Goal: Task Accomplishment & Management: Use online tool/utility

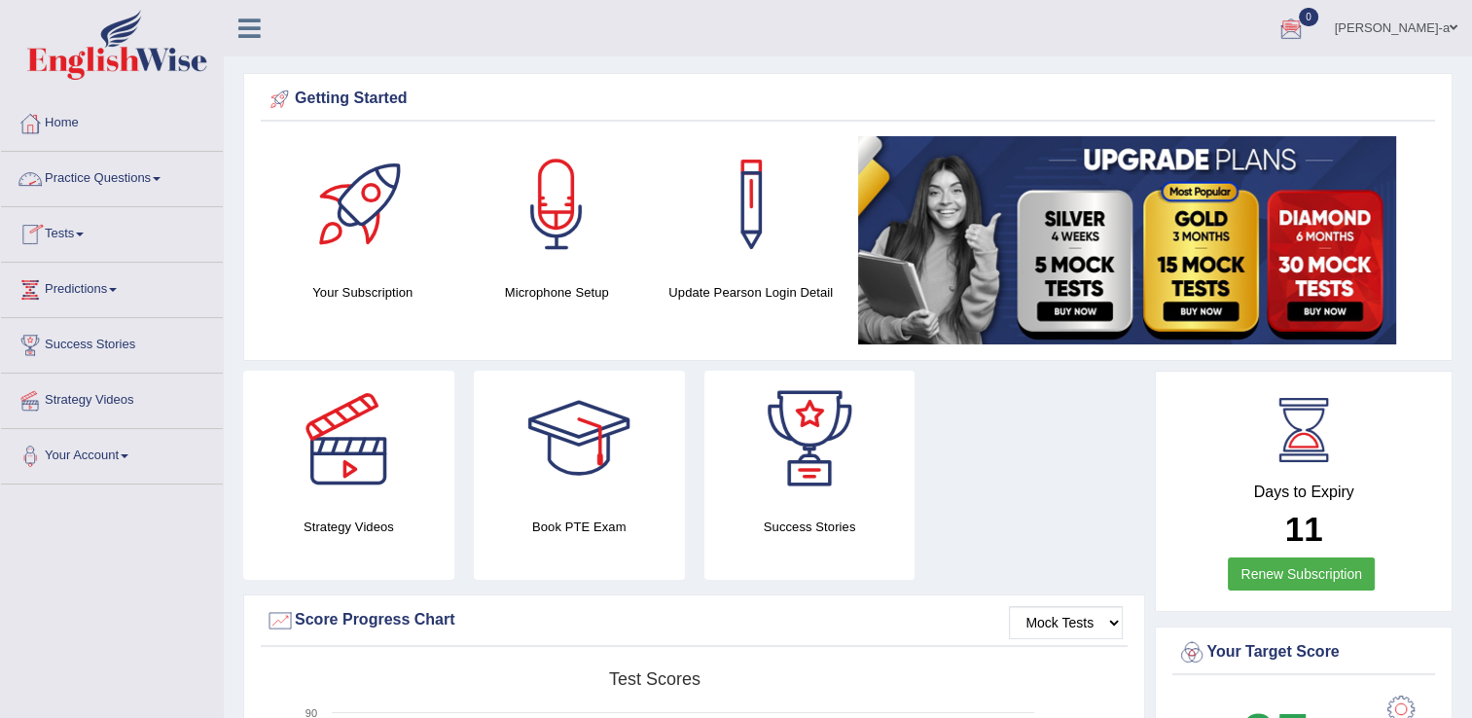
click at [133, 187] on link "Practice Questions" at bounding box center [112, 176] width 222 height 49
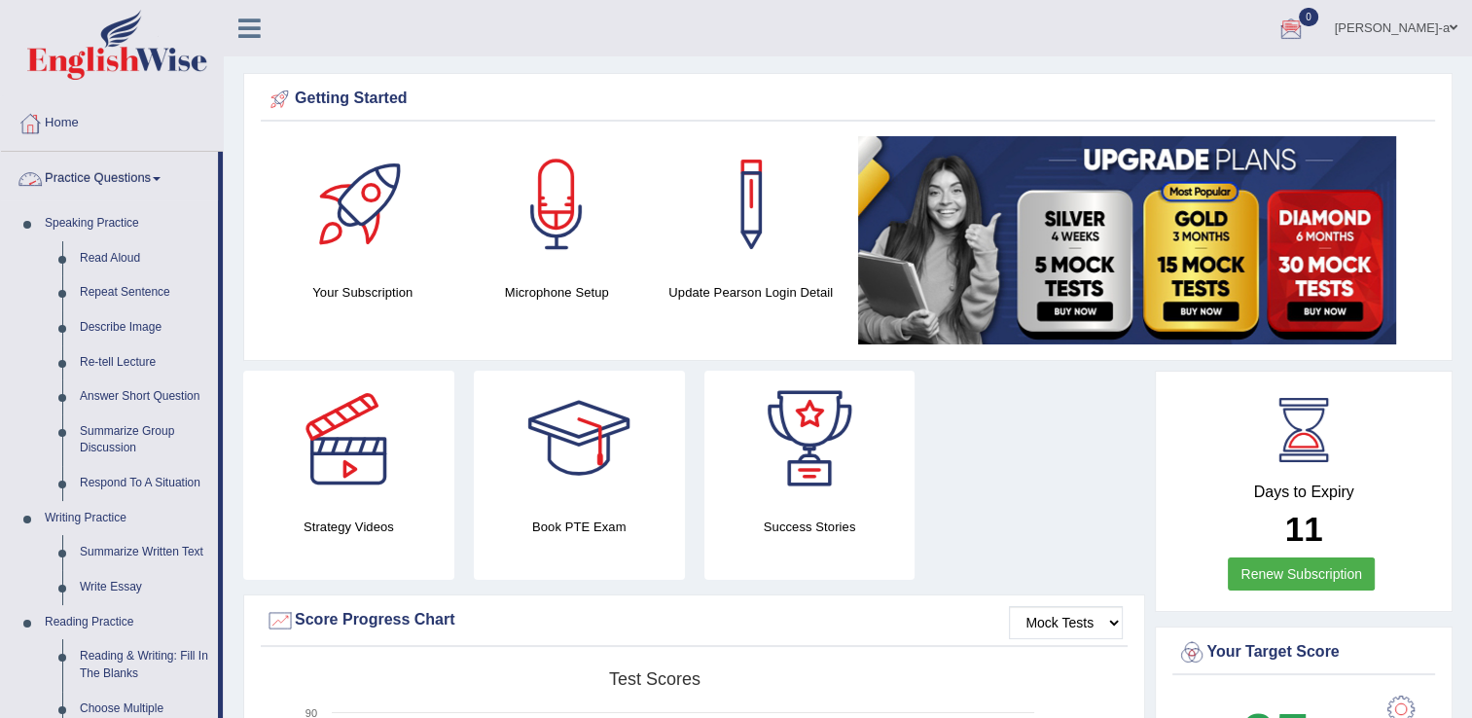
click at [126, 170] on link "Practice Questions" at bounding box center [109, 176] width 217 height 49
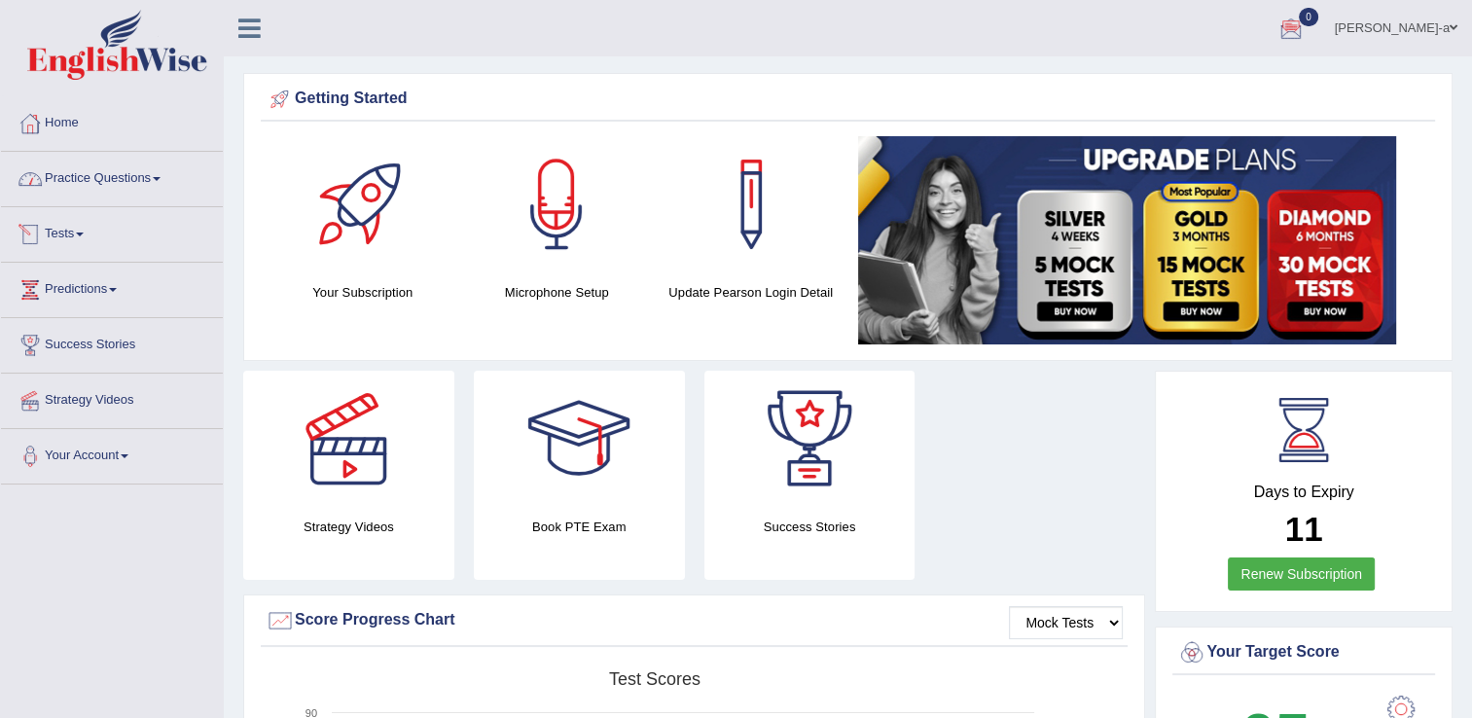
click at [87, 242] on link "Tests" at bounding box center [112, 231] width 222 height 49
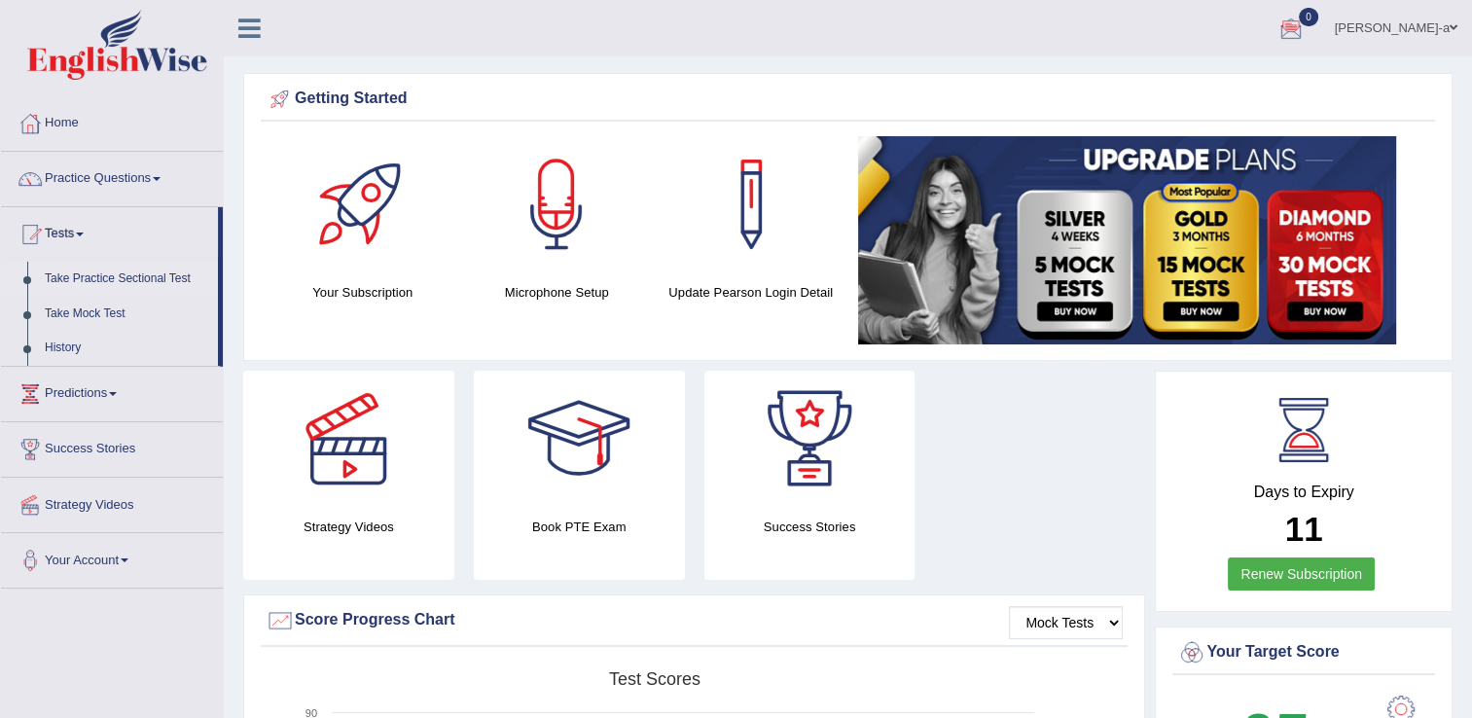
click at [94, 276] on link "Take Practice Sectional Test" at bounding box center [127, 279] width 182 height 35
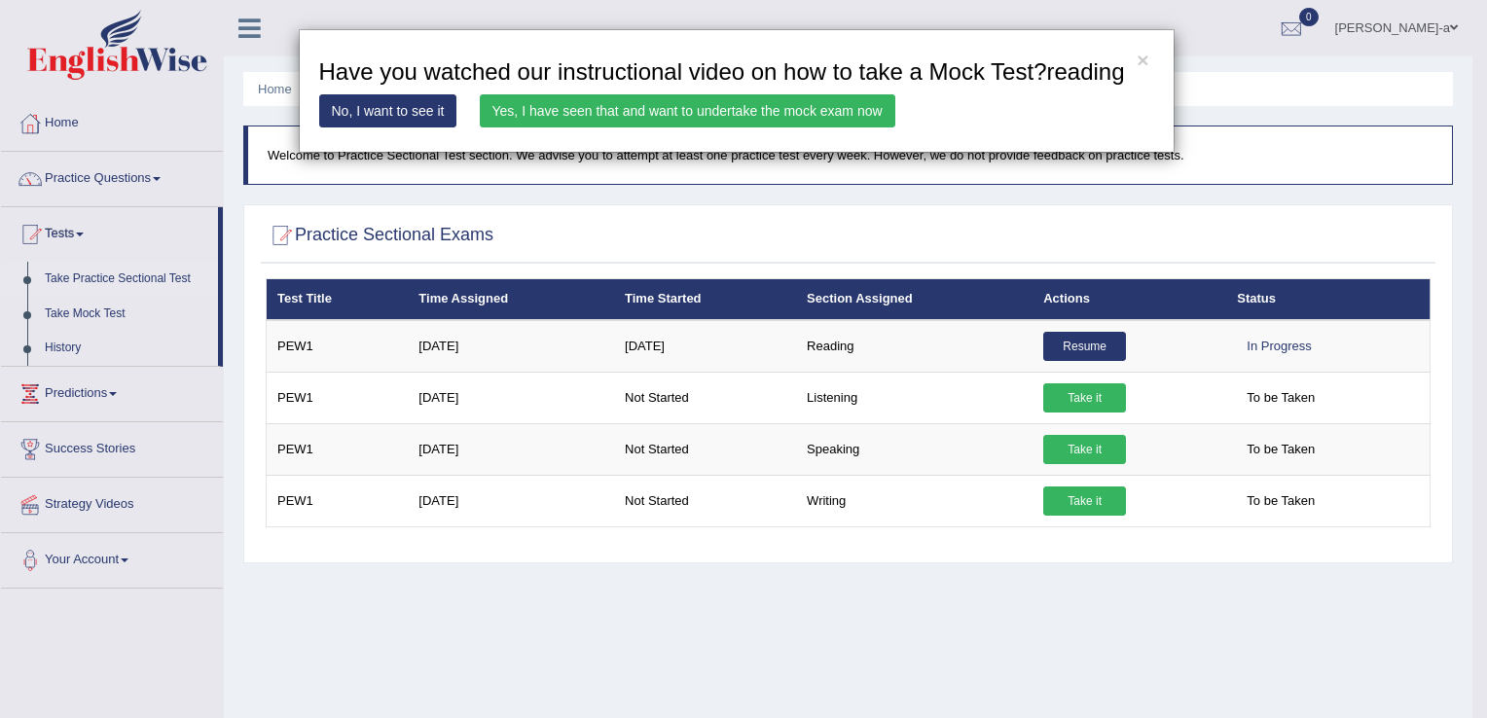
click at [820, 106] on link "Yes, I have seen that and want to undertake the mock exam now" at bounding box center [688, 110] width 416 height 33
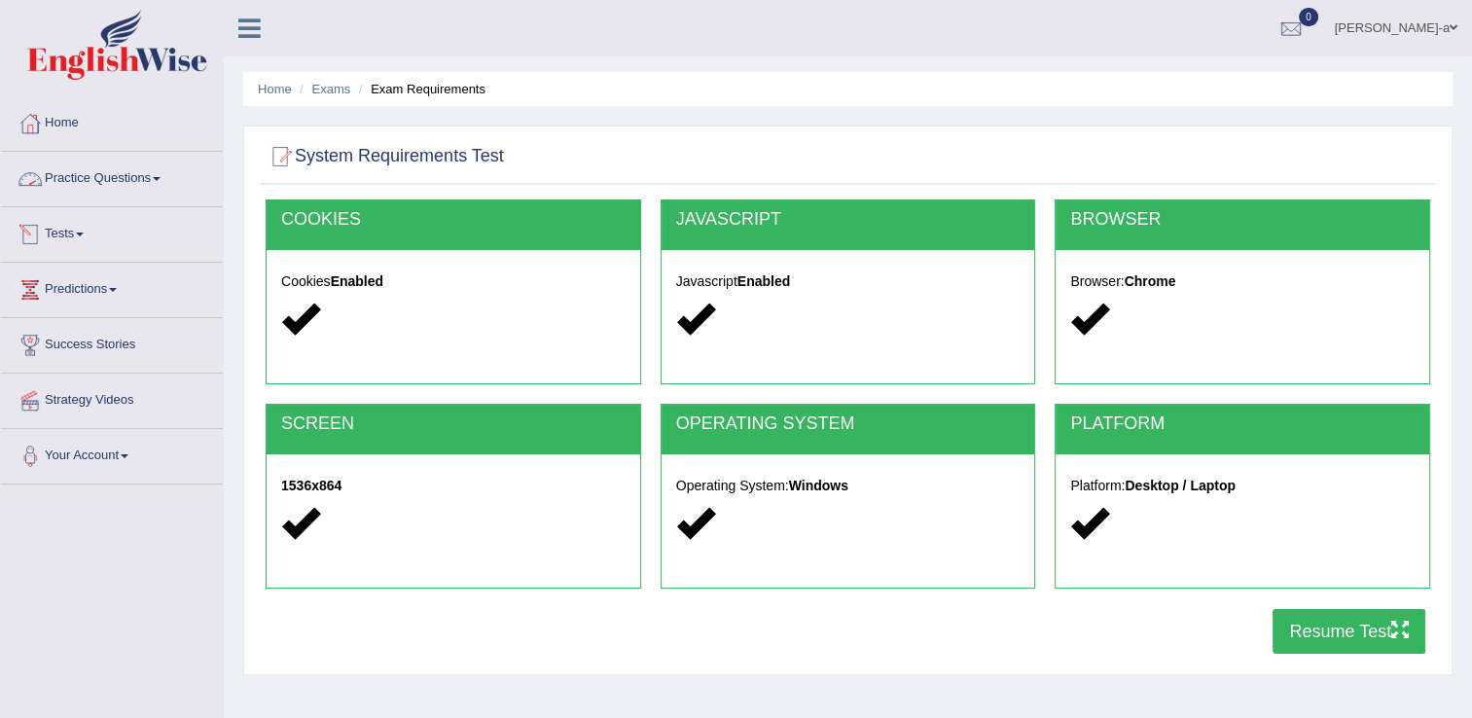
click at [83, 233] on span at bounding box center [80, 235] width 8 height 4
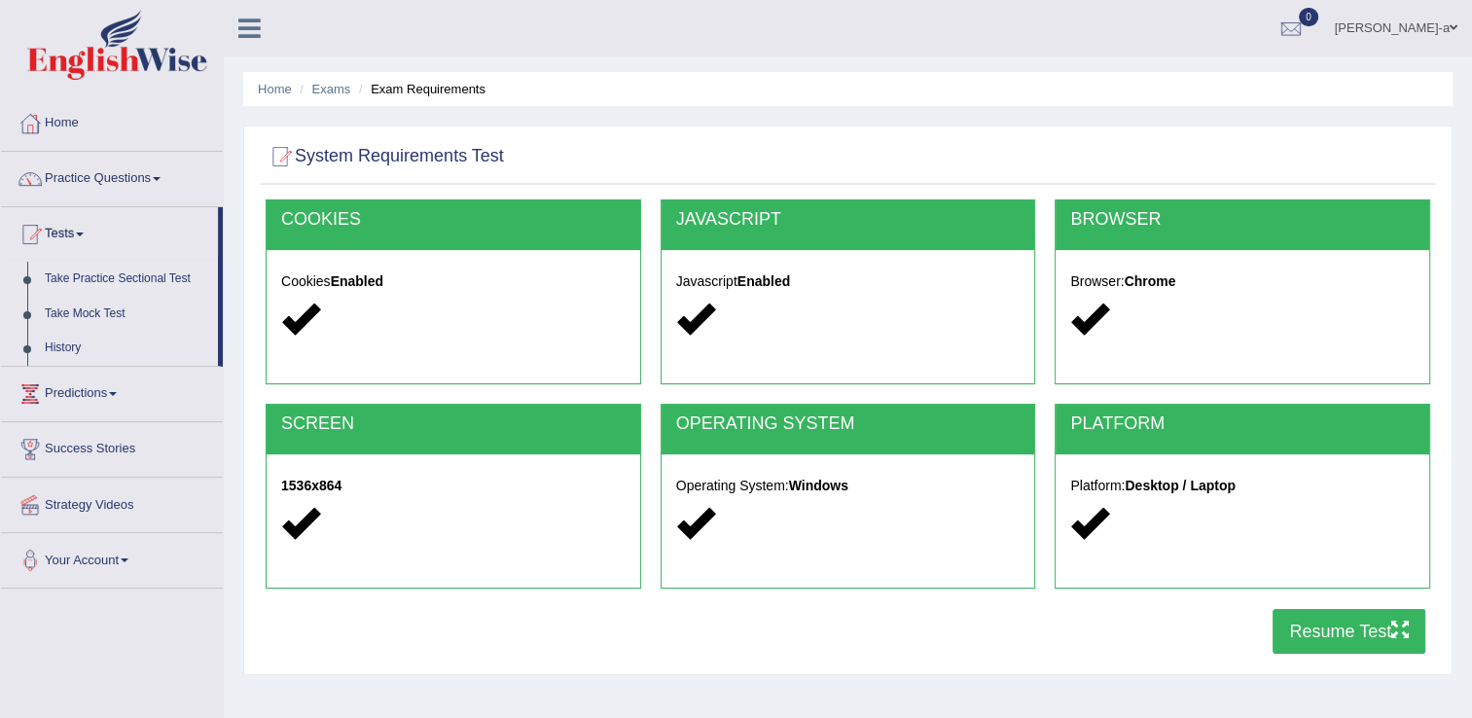
click at [123, 274] on link "Take Practice Sectional Test" at bounding box center [127, 279] width 182 height 35
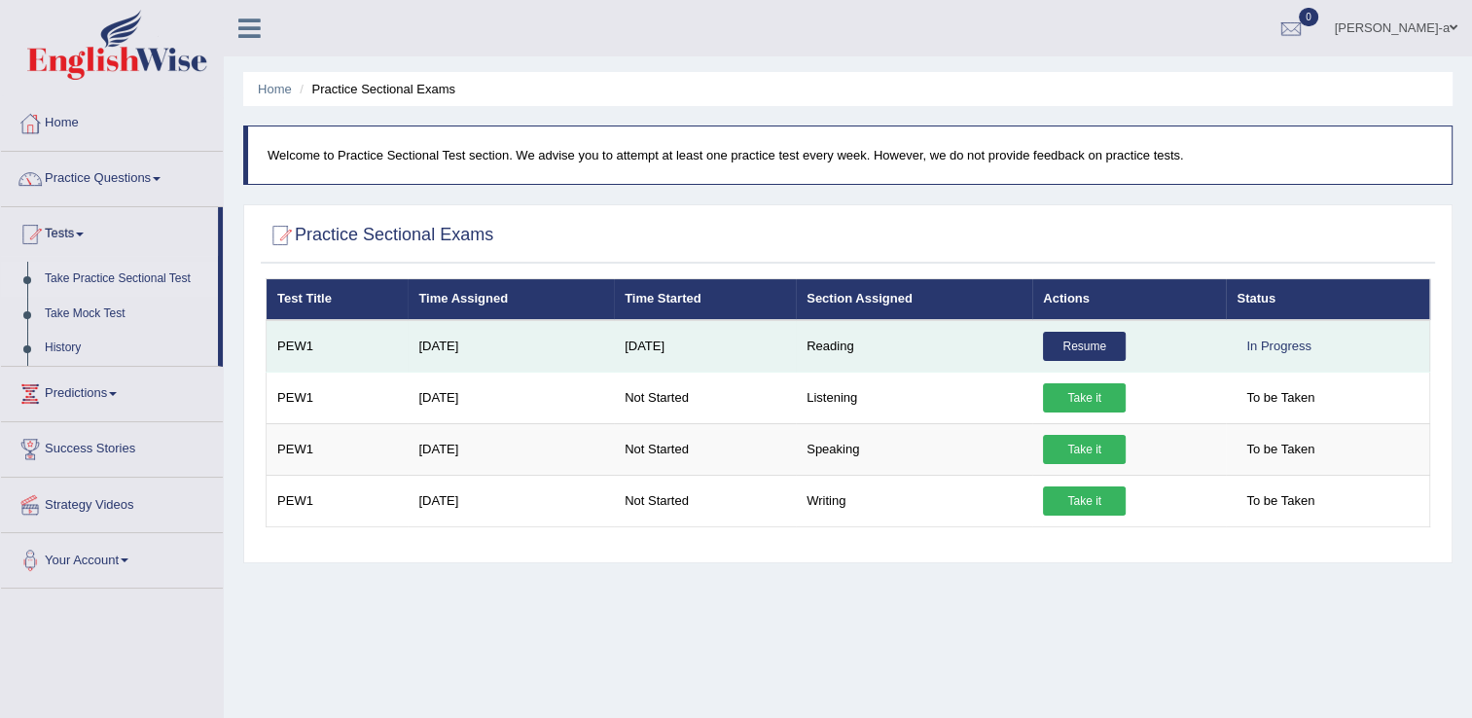
click at [1063, 346] on link "Resume" at bounding box center [1084, 346] width 83 height 29
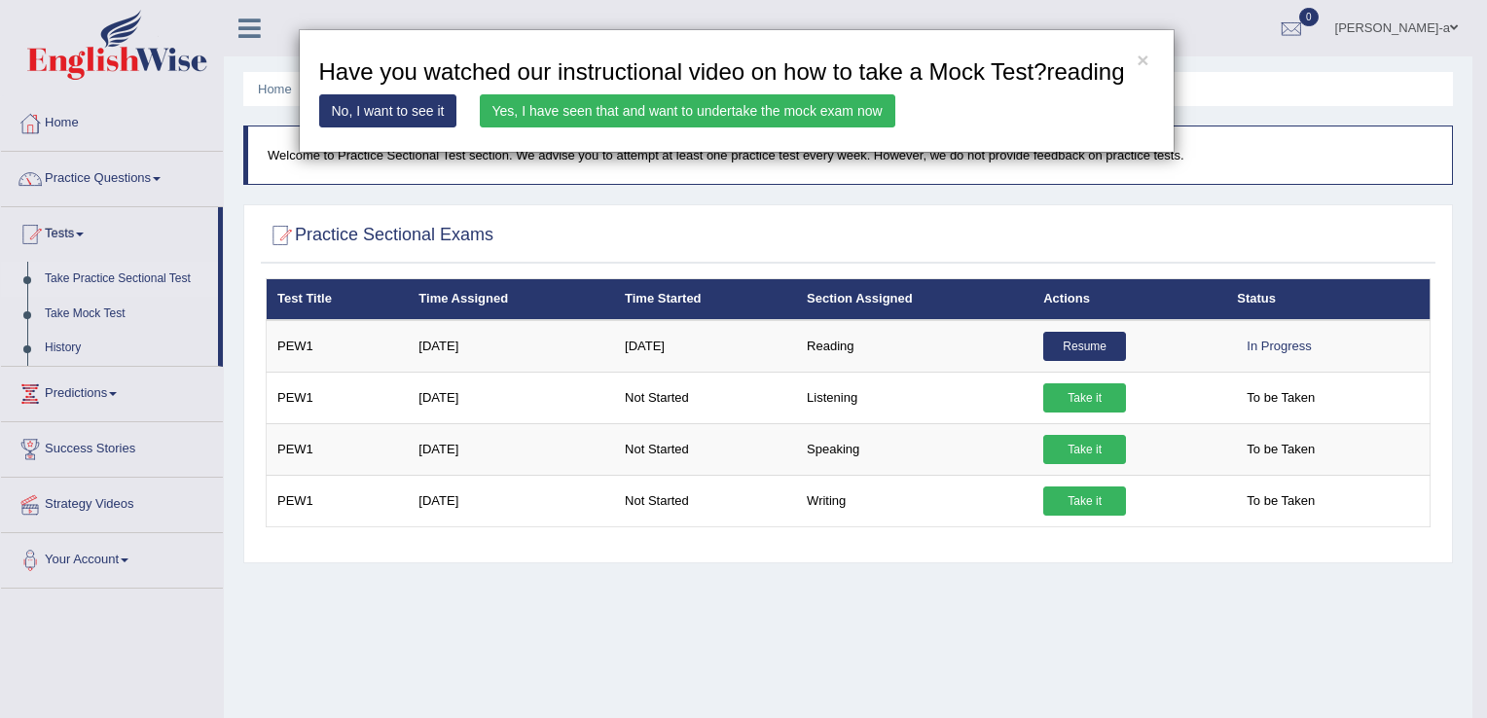
click at [826, 113] on link "Yes, I have seen that and want to undertake the mock exam now" at bounding box center [688, 110] width 416 height 33
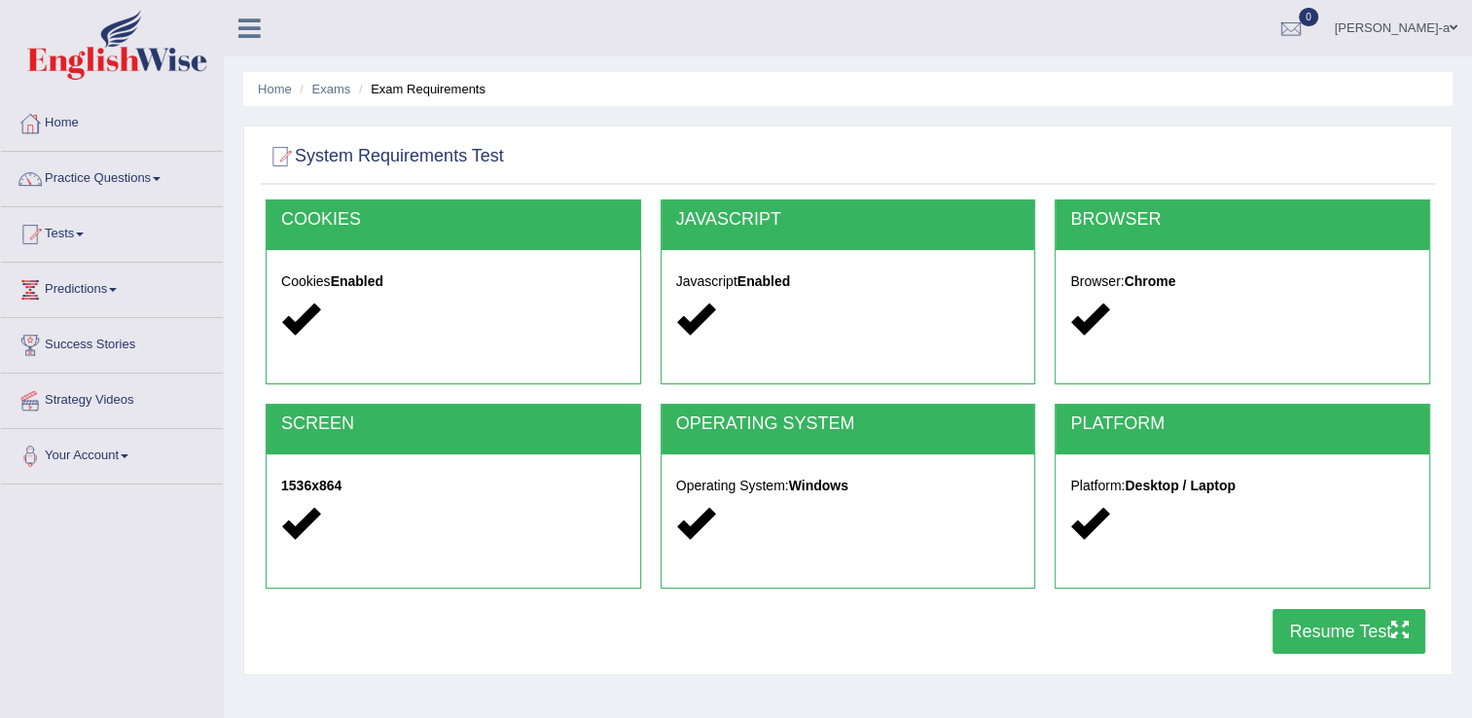
click at [1340, 609] on button "Resume Test" at bounding box center [1349, 631] width 153 height 45
